Goal: Navigation & Orientation: Find specific page/section

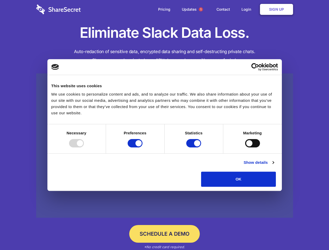
click at [84, 147] on div at bounding box center [76, 143] width 15 height 8
click at [142, 147] on input "Preferences" at bounding box center [135, 143] width 15 height 8
checkbox input "false"
click at [194, 147] on input "Statistics" at bounding box center [193, 143] width 15 height 8
checkbox input "false"
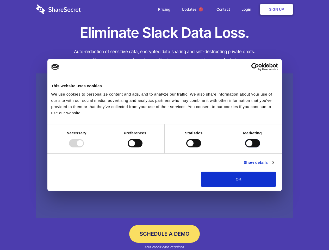
click at [245, 147] on input "Marketing" at bounding box center [252, 143] width 15 height 8
checkbox input "true"
click at [274, 166] on link "Show details" at bounding box center [259, 162] width 30 height 6
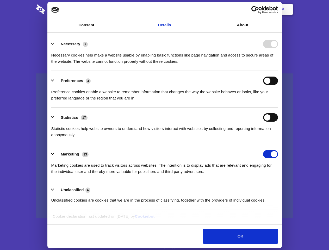
click at [278, 71] on li "Necessary 7 Necessary cookies help make a website usable by enabling basic func…" at bounding box center [164, 52] width 227 height 37
click at [201, 9] on span "1" at bounding box center [201, 9] width 4 height 4
